Goal: Navigation & Orientation: Understand site structure

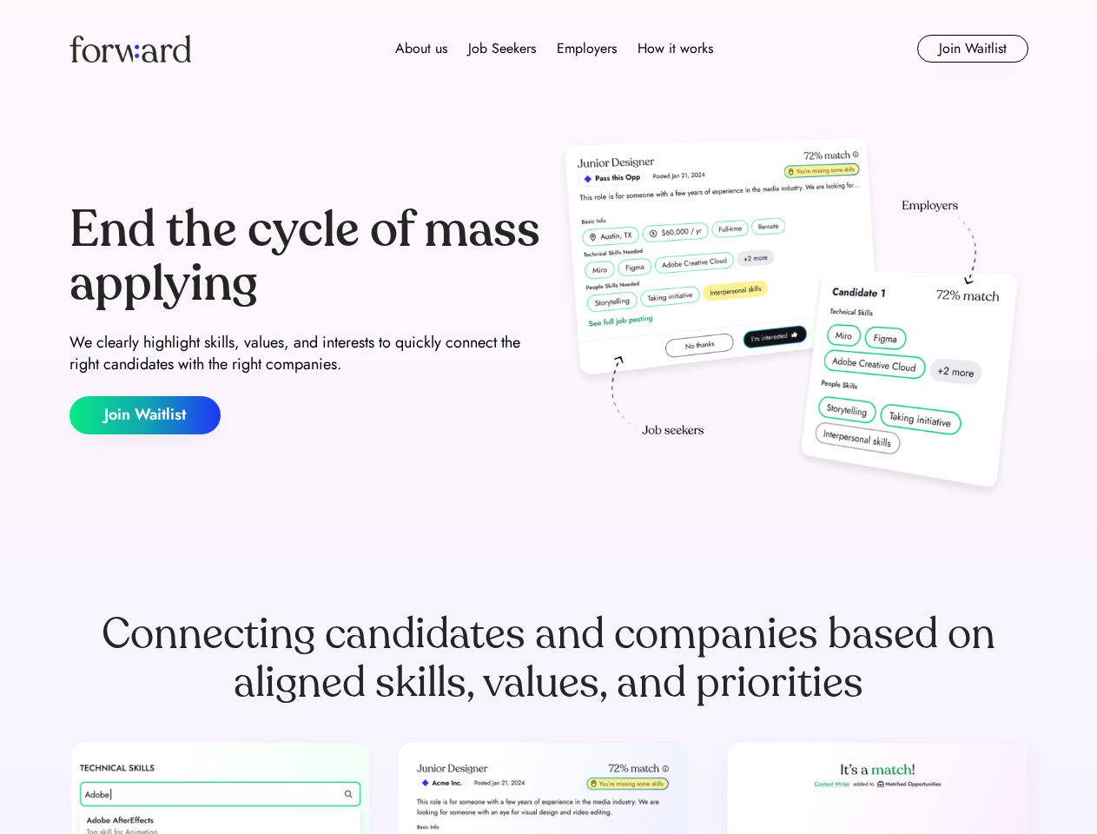
click at [548, 417] on div "End the cycle of mass applying We clearly highlight skills, values, and interes…" at bounding box center [548, 318] width 959 height 373
click at [549, 49] on div "About us Job Seekers Employers How it works" at bounding box center [554, 48] width 684 height 21
click at [130, 49] on img at bounding box center [130, 49] width 122 height 28
click at [554, 49] on div "About us Job Seekers Employers How it works" at bounding box center [554, 48] width 684 height 21
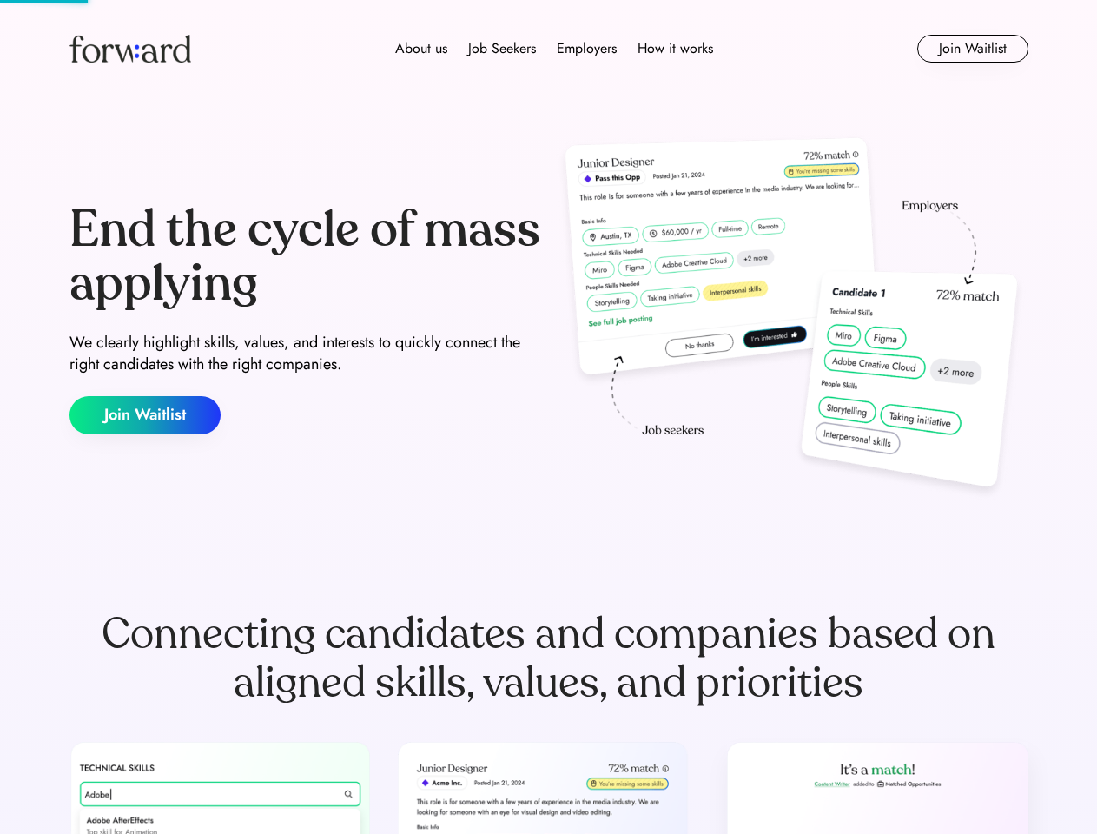
click at [421, 49] on div "About us" at bounding box center [421, 48] width 52 height 21
click at [502, 49] on div "Job Seekers" at bounding box center [502, 48] width 68 height 21
click at [586, 49] on div "Employers" at bounding box center [587, 48] width 60 height 21
click at [674, 49] on div "How it works" at bounding box center [676, 48] width 76 height 21
